Goal: Task Accomplishment & Management: Use online tool/utility

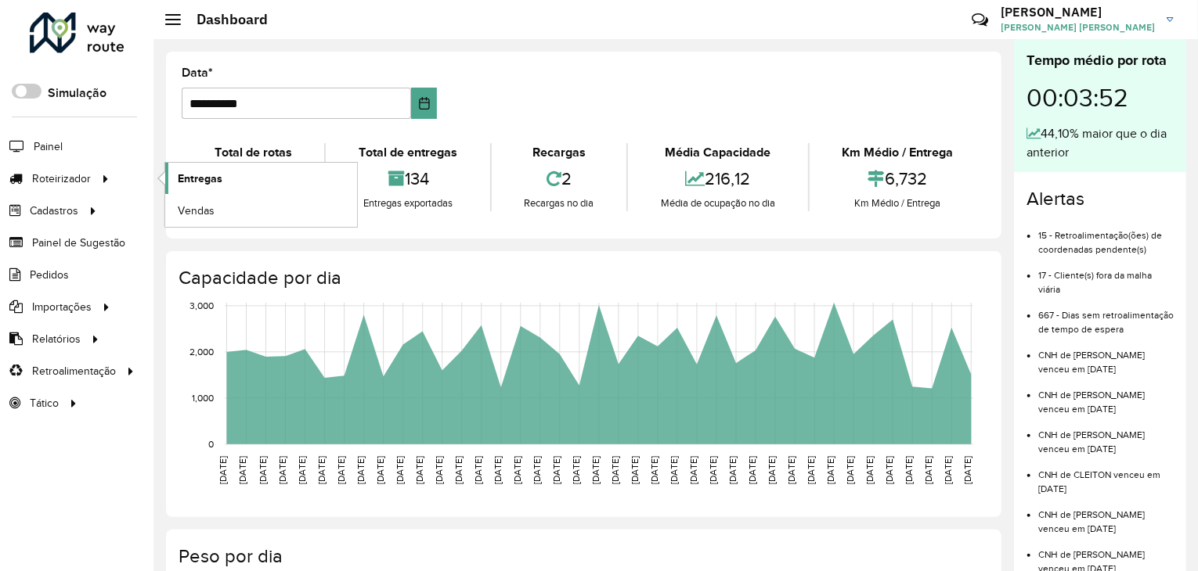
click at [197, 181] on span "Entregas" at bounding box center [200, 179] width 45 height 16
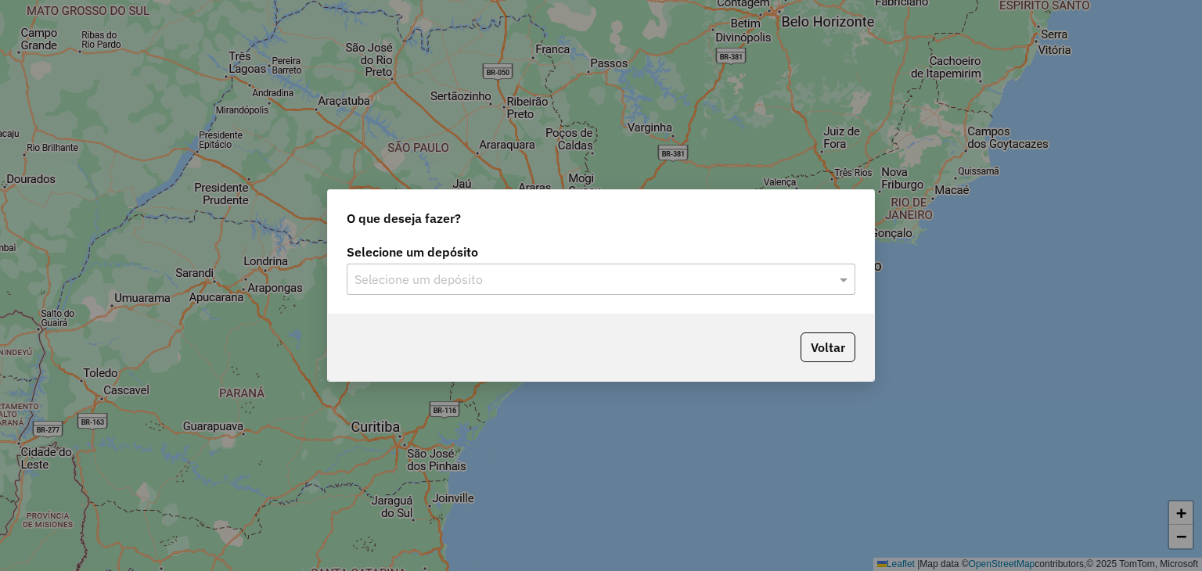
click at [611, 279] on input "text" at bounding box center [586, 280] width 462 height 19
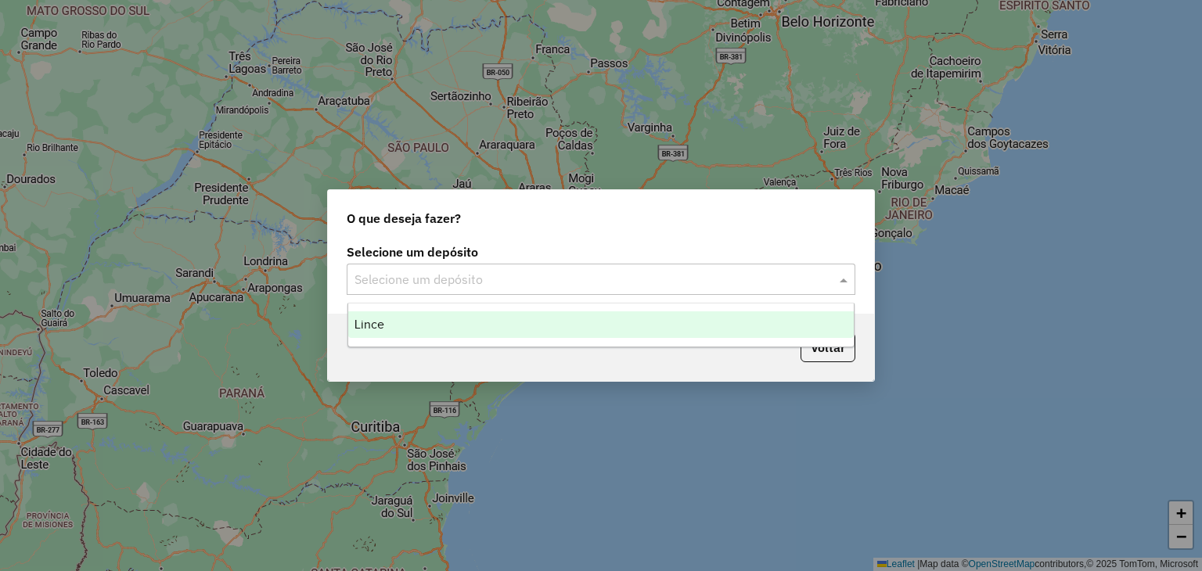
click at [522, 335] on div "Lince" at bounding box center [601, 325] width 506 height 27
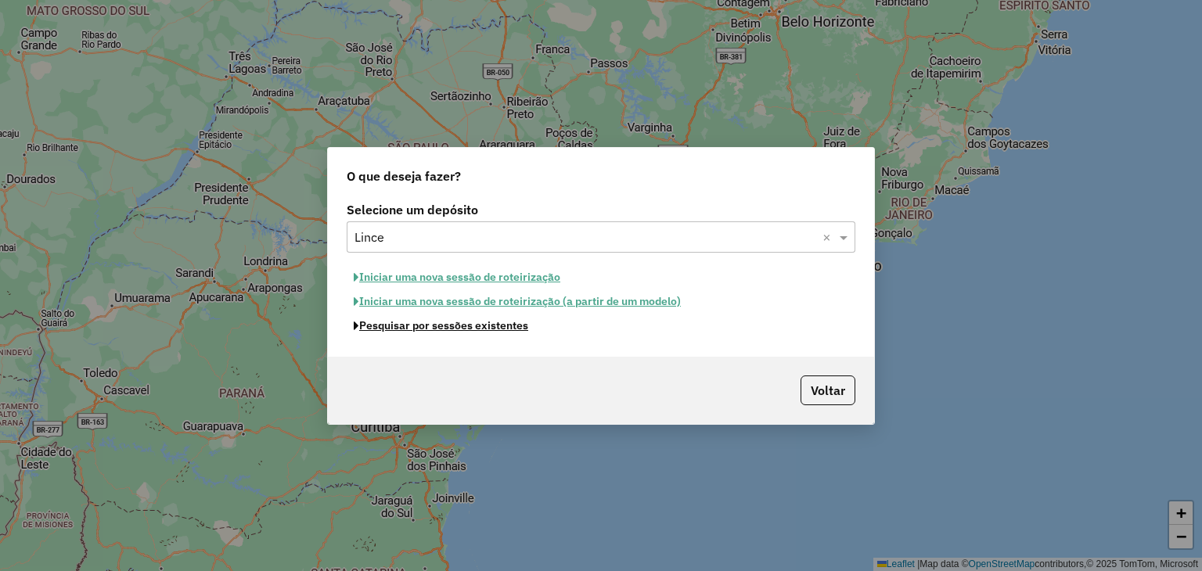
click at [470, 331] on button "Pesquisar por sessões existentes" at bounding box center [441, 326] width 189 height 24
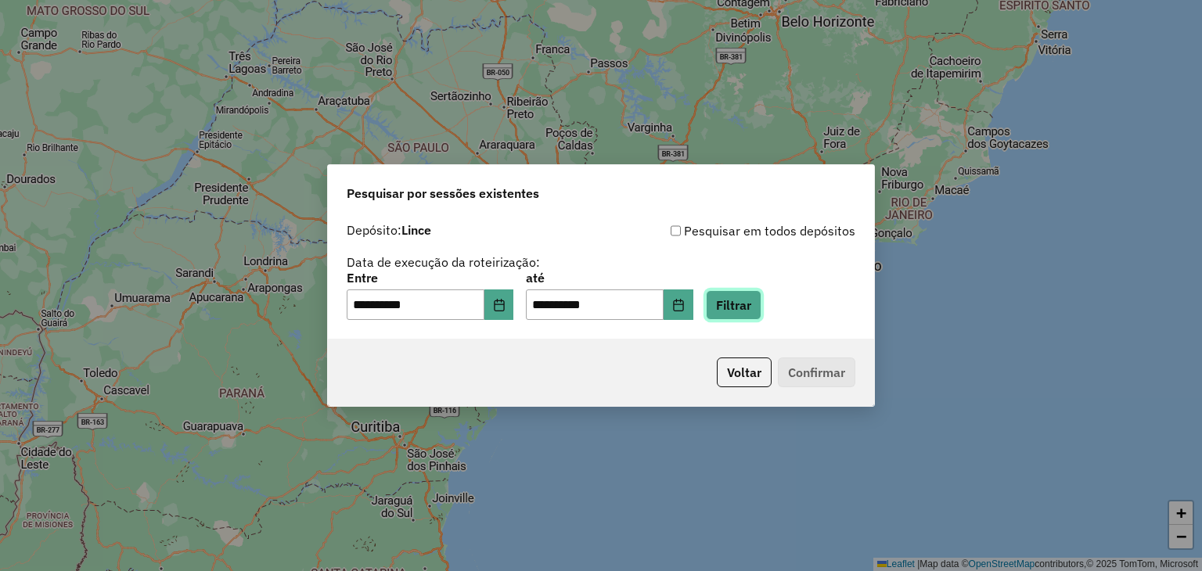
click at [747, 312] on button "Filtrar" at bounding box center [734, 305] width 56 height 30
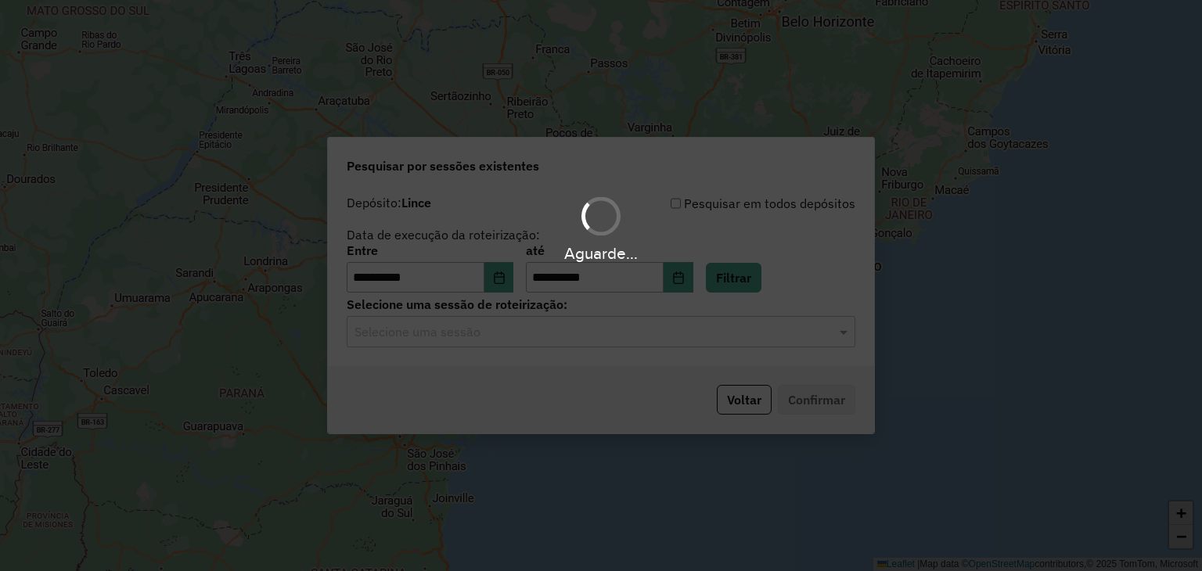
click at [600, 328] on input "text" at bounding box center [586, 332] width 462 height 19
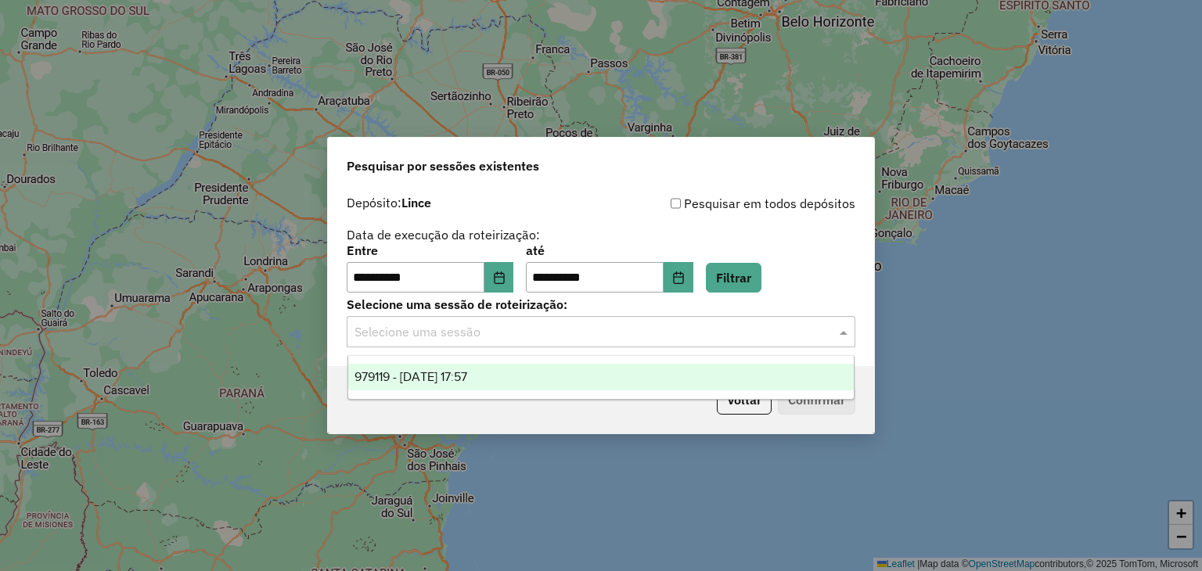
click at [586, 370] on div "979119 - [DATE] 17:57" at bounding box center [601, 377] width 506 height 27
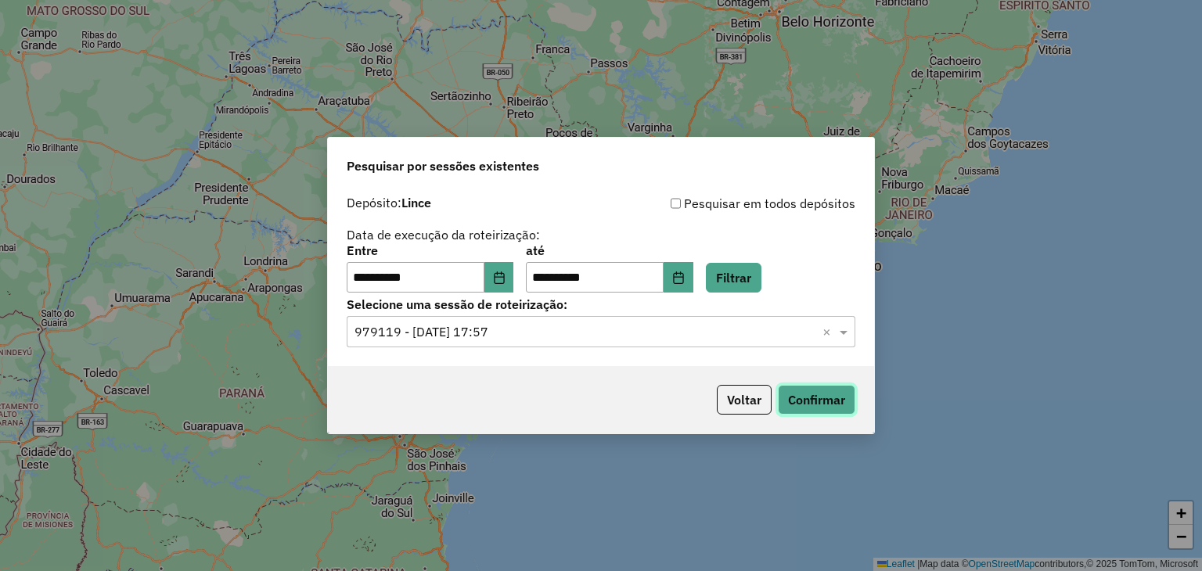
click at [806, 402] on button "Confirmar" at bounding box center [817, 400] width 78 height 30
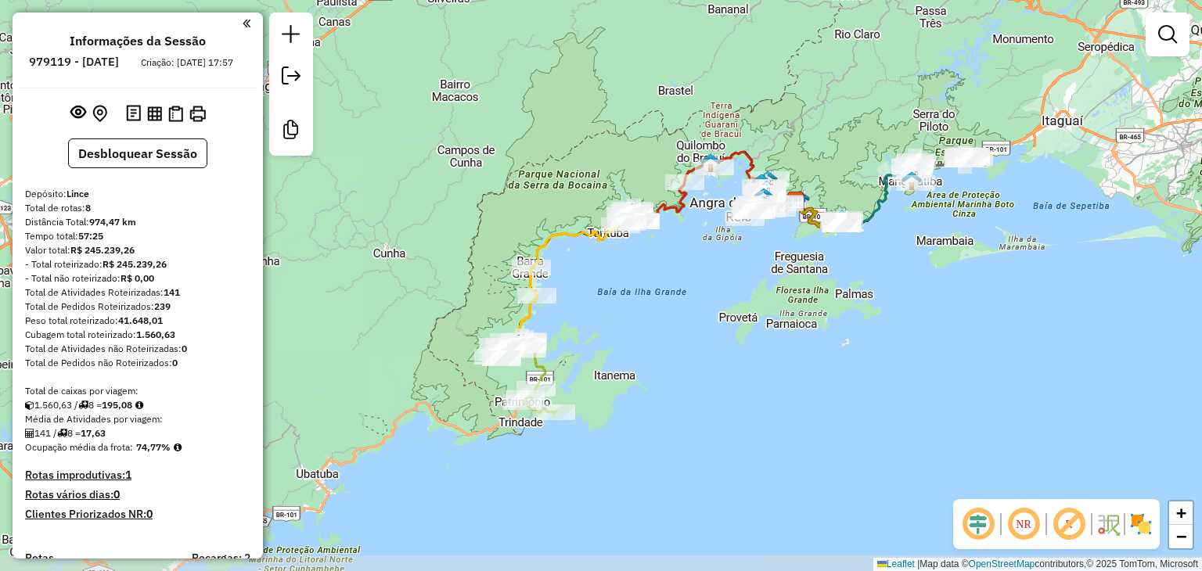
drag, startPoint x: 764, startPoint y: 305, endPoint x: 962, endPoint y: 217, distance: 216.6
click at [962, 217] on div "Janela de atendimento Grade de atendimento Capacidade Transportadoras Veículos …" at bounding box center [601, 285] width 1202 height 571
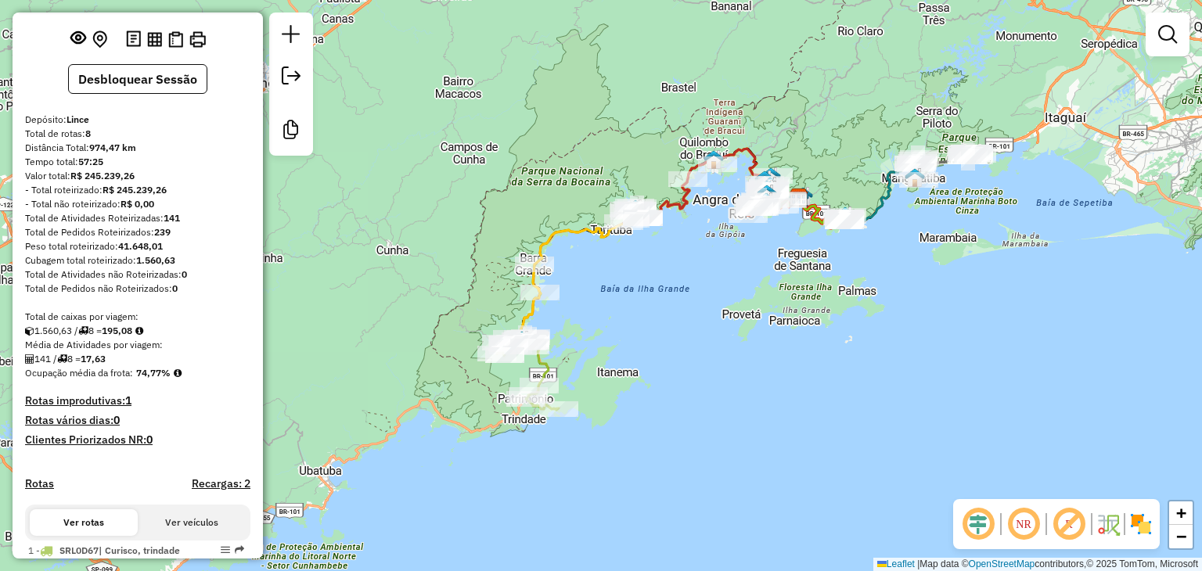
scroll to position [75, 0]
click at [982, 520] on em at bounding box center [979, 525] width 38 height 38
click at [1005, 523] on em at bounding box center [1024, 525] width 38 height 38
click at [1024, 528] on em at bounding box center [1024, 525] width 38 height 38
click at [1018, 539] on em at bounding box center [1024, 525] width 38 height 38
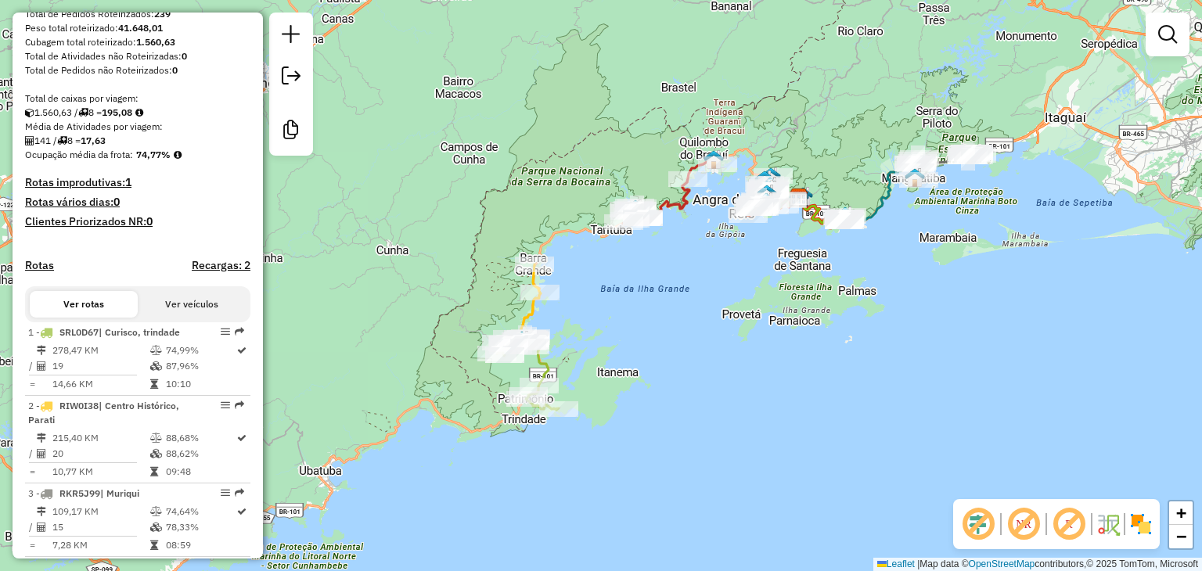
scroll to position [294, 0]
select select "**********"
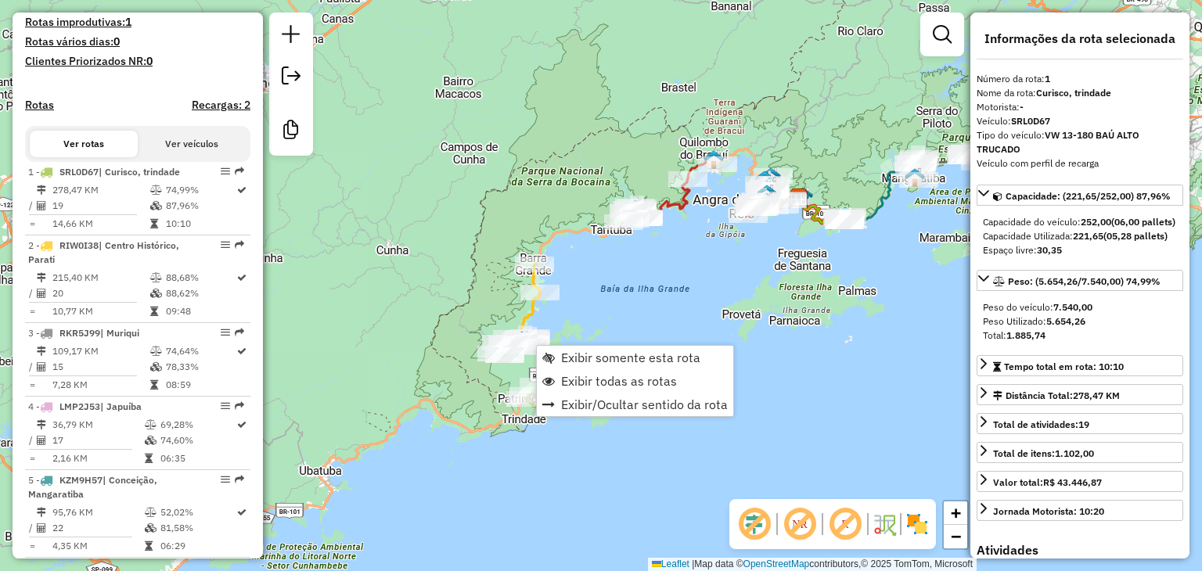
scroll to position [617, 0]
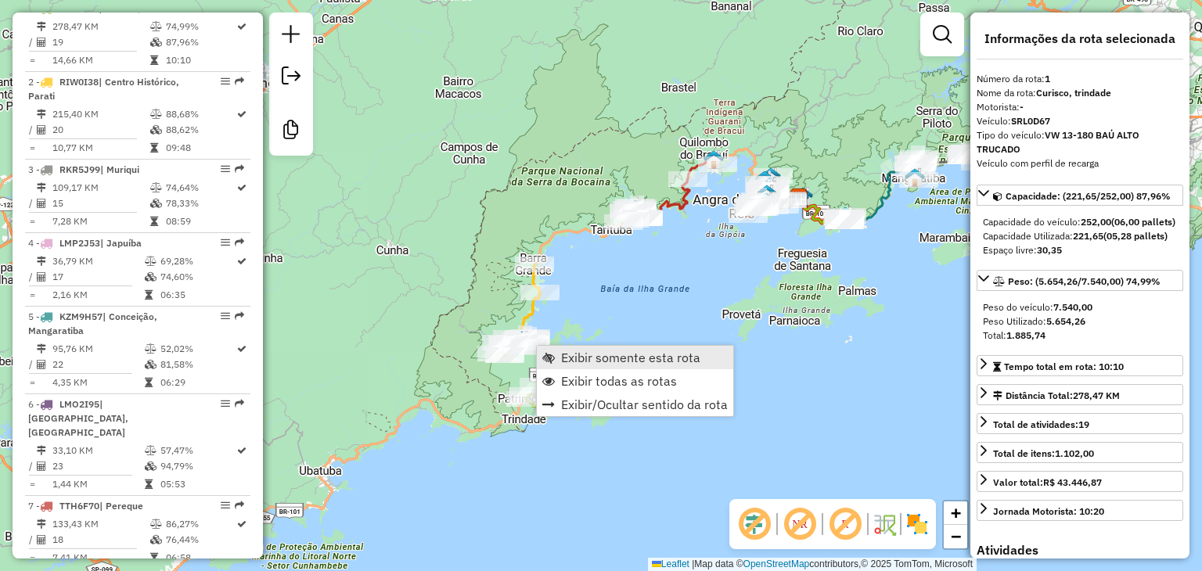
click at [582, 355] on span "Exibir somente esta rota" at bounding box center [630, 357] width 139 height 13
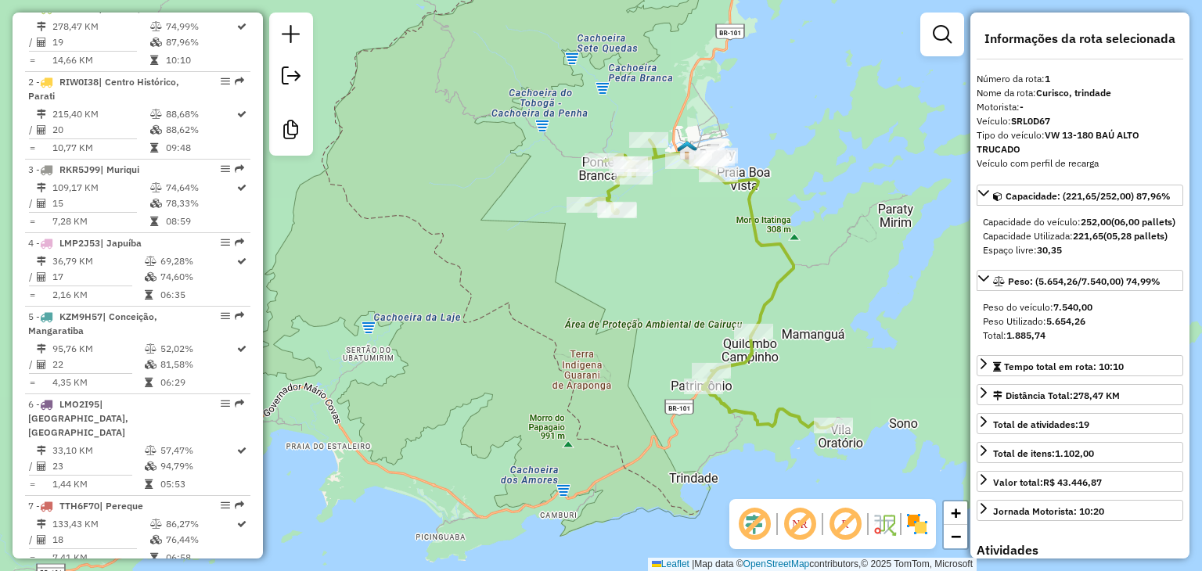
drag, startPoint x: 854, startPoint y: 481, endPoint x: 855, endPoint y: 414, distance: 67.3
click at [855, 414] on div "Janela de atendimento Grade de atendimento Capacidade Transportadoras Veículos …" at bounding box center [601, 285] width 1202 height 571
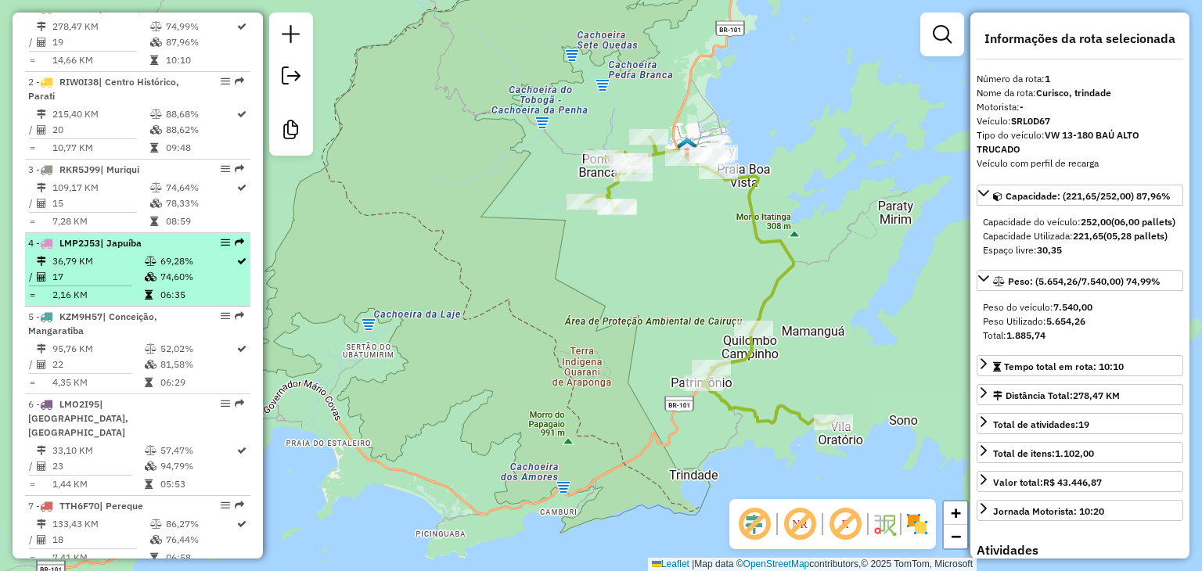
click at [124, 249] on span "| Japuíba" at bounding box center [120, 243] width 41 height 12
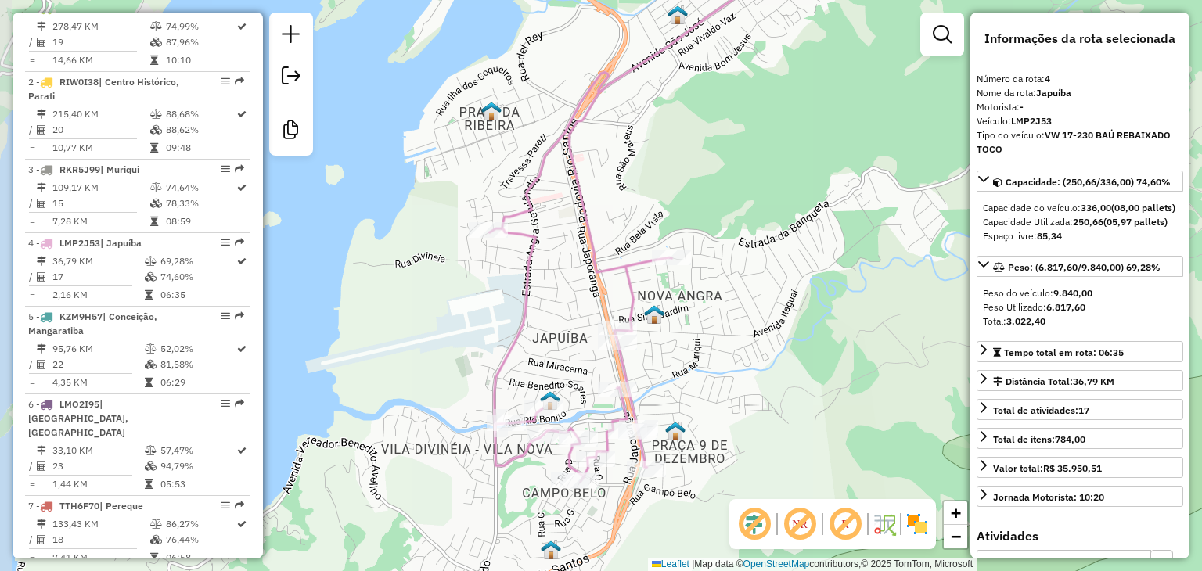
drag, startPoint x: 577, startPoint y: 282, endPoint x: 601, endPoint y: 228, distance: 59.2
click at [601, 228] on div "Janela de atendimento Grade de atendimento Capacidade Transportadoras Veículos …" at bounding box center [601, 285] width 1202 height 571
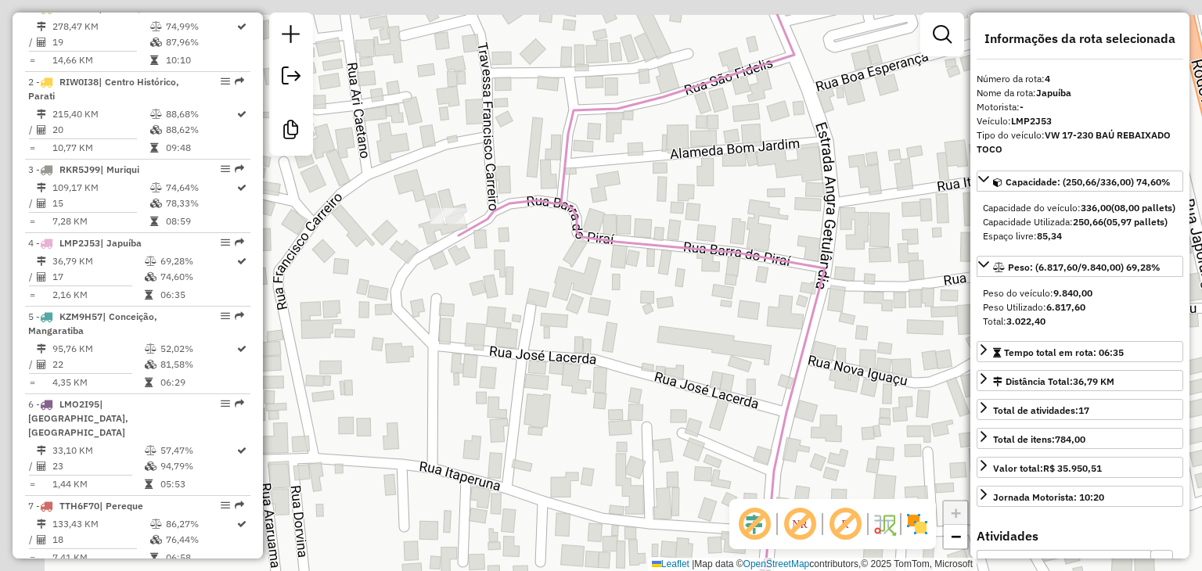
drag, startPoint x: 366, startPoint y: 198, endPoint x: 597, endPoint y: 269, distance: 241.7
click at [597, 269] on div "Janela de atendimento Grade de atendimento Capacidade Transportadoras Veículos …" at bounding box center [601, 285] width 1202 height 571
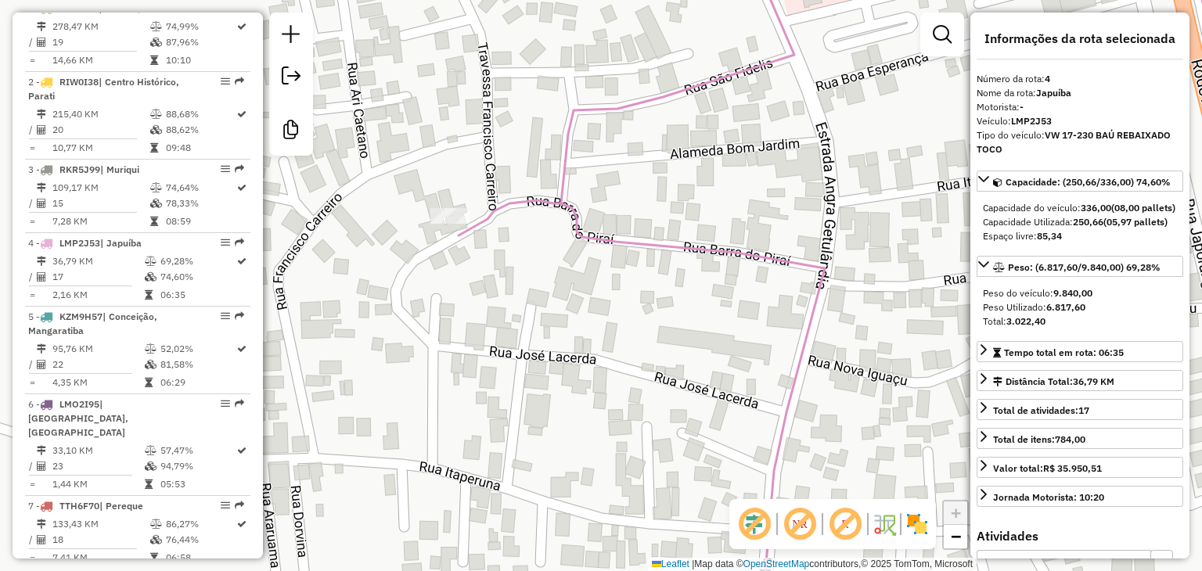
click at [520, 221] on div "Rota 4 - Placa LMP2J53 9421 - MERCEARIA FREITAS Janela de atendimento Grade de …" at bounding box center [601, 285] width 1202 height 571
